Goal: Information Seeking & Learning: Learn about a topic

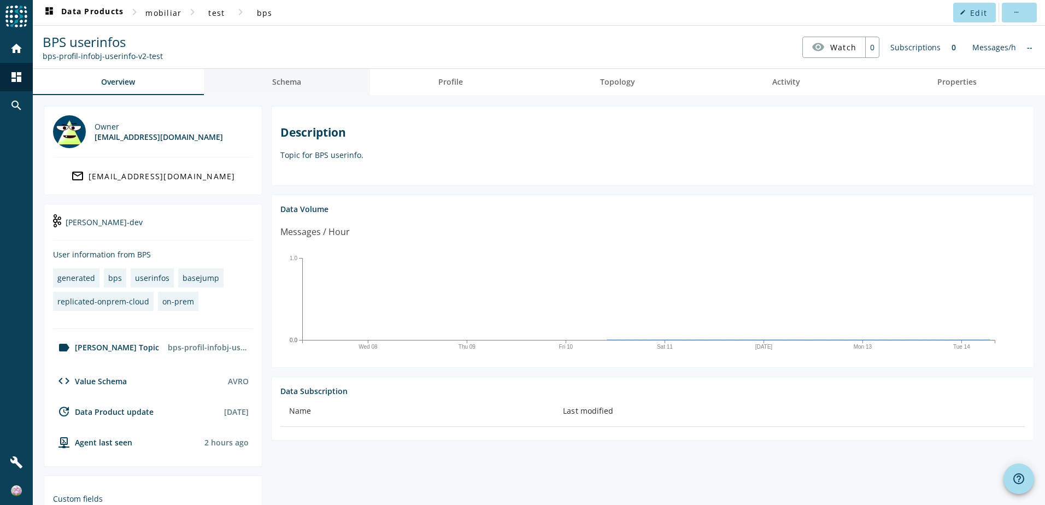
click at [274, 79] on span "Schema" at bounding box center [286, 82] width 29 height 8
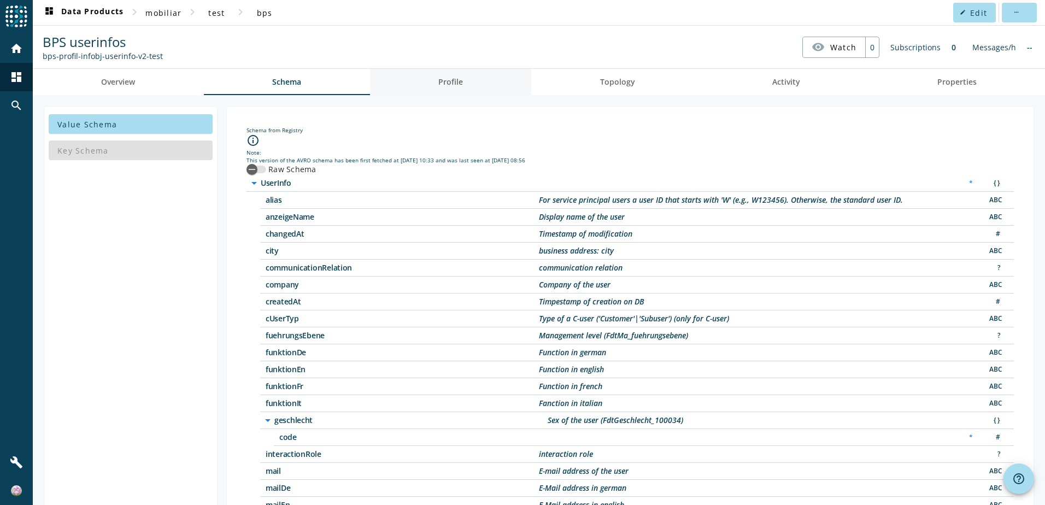
click at [439, 82] on span "Profile" at bounding box center [450, 82] width 25 height 8
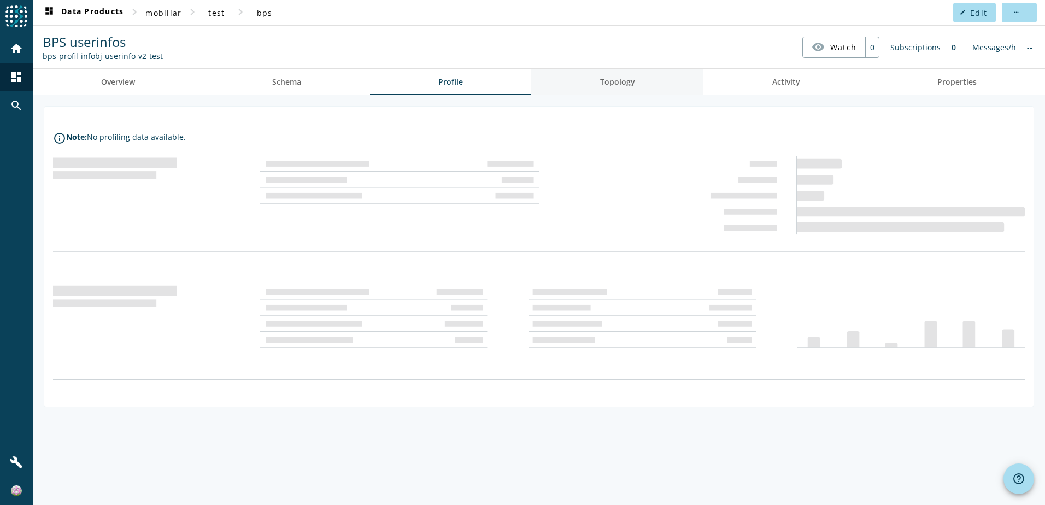
click at [616, 78] on span "Topology" at bounding box center [617, 82] width 35 height 8
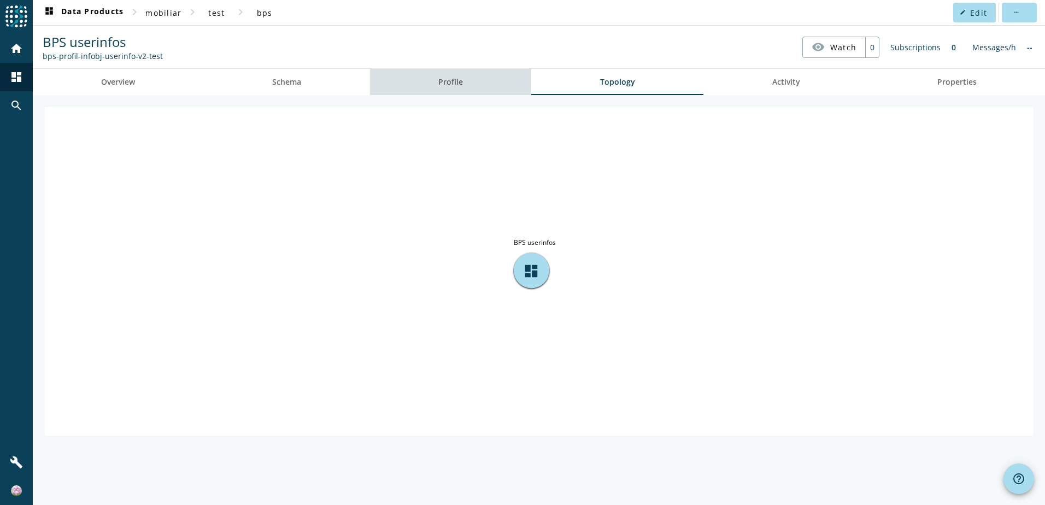
click at [481, 85] on link "Profile" at bounding box center [451, 82] width 162 height 26
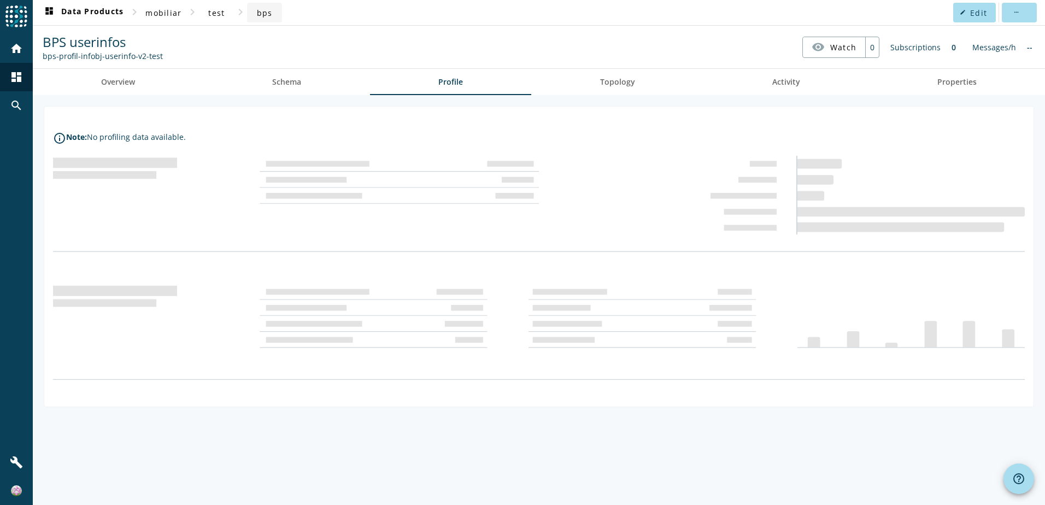
click at [253, 16] on span at bounding box center [264, 12] width 35 height 26
